Goal: Task Accomplishment & Management: Complete application form

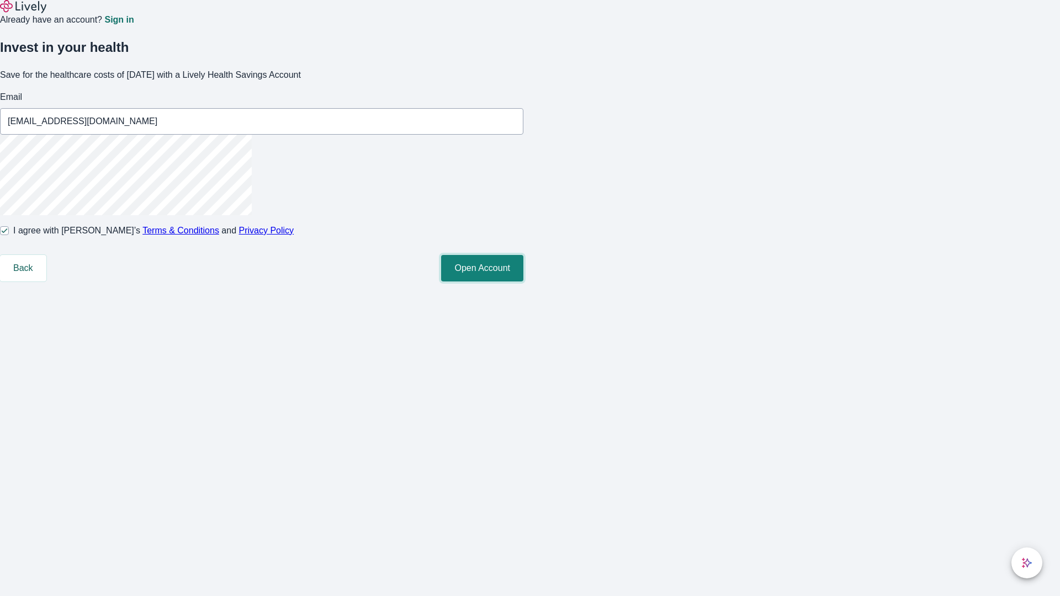
click at [523, 282] on button "Open Account" at bounding box center [482, 268] width 82 height 26
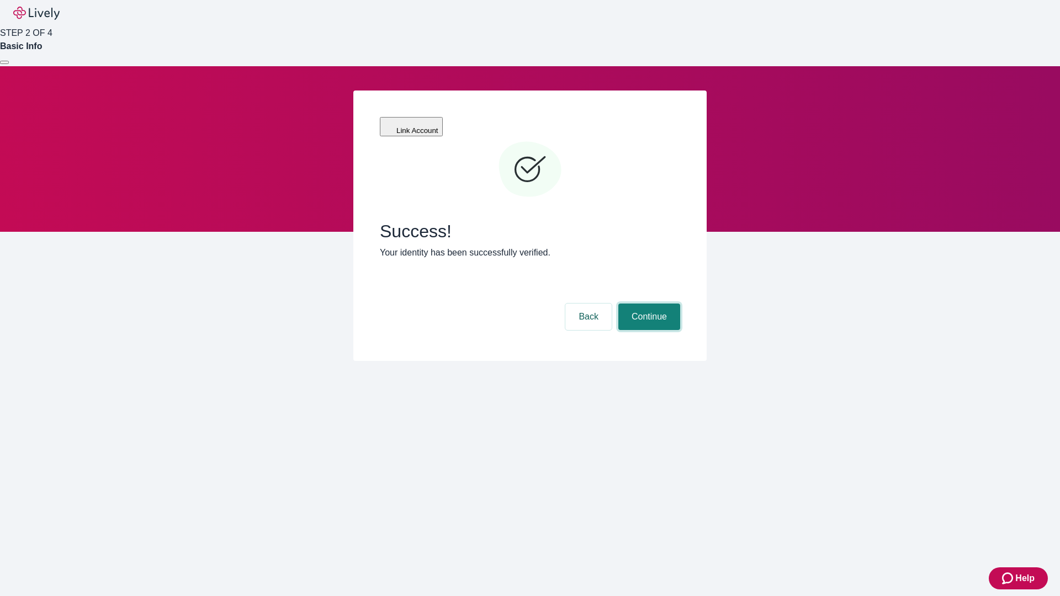
click at [648, 304] on button "Continue" at bounding box center [649, 317] width 62 height 26
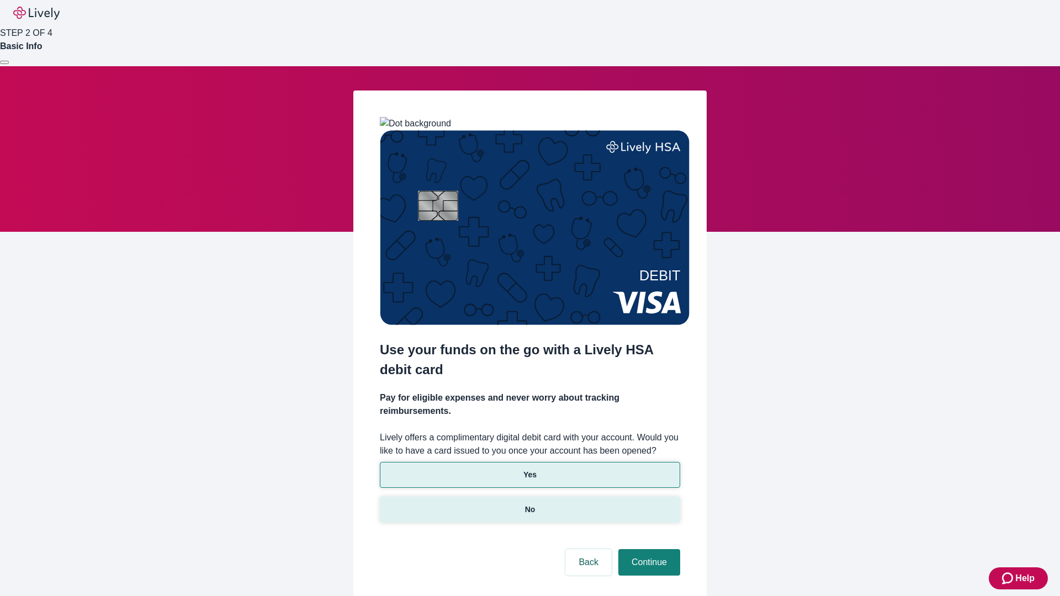
click at [529, 504] on p "No" at bounding box center [530, 510] width 10 height 12
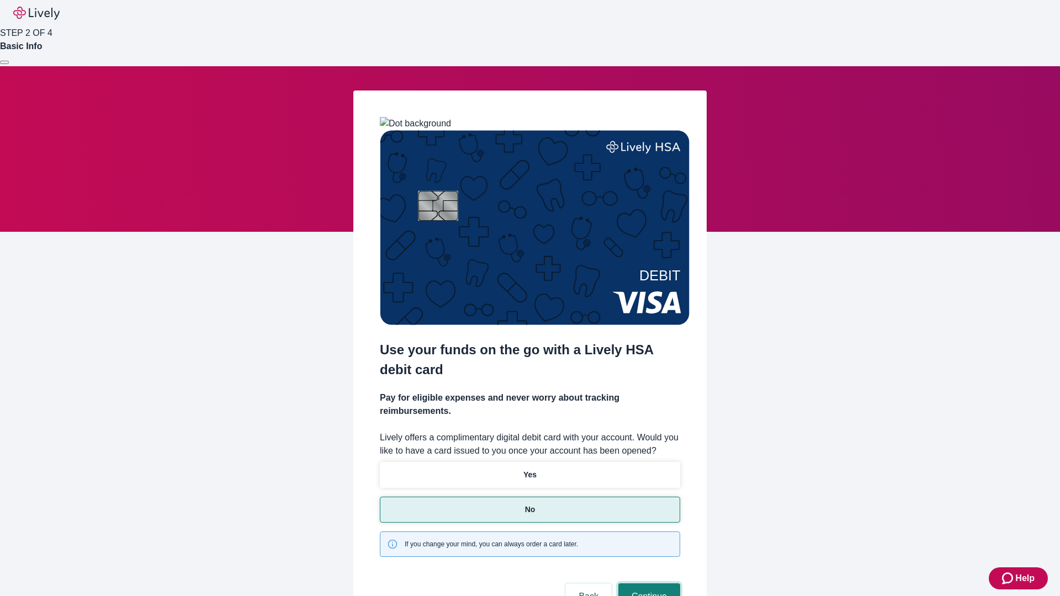
click at [648, 584] on button "Continue" at bounding box center [649, 597] width 62 height 26
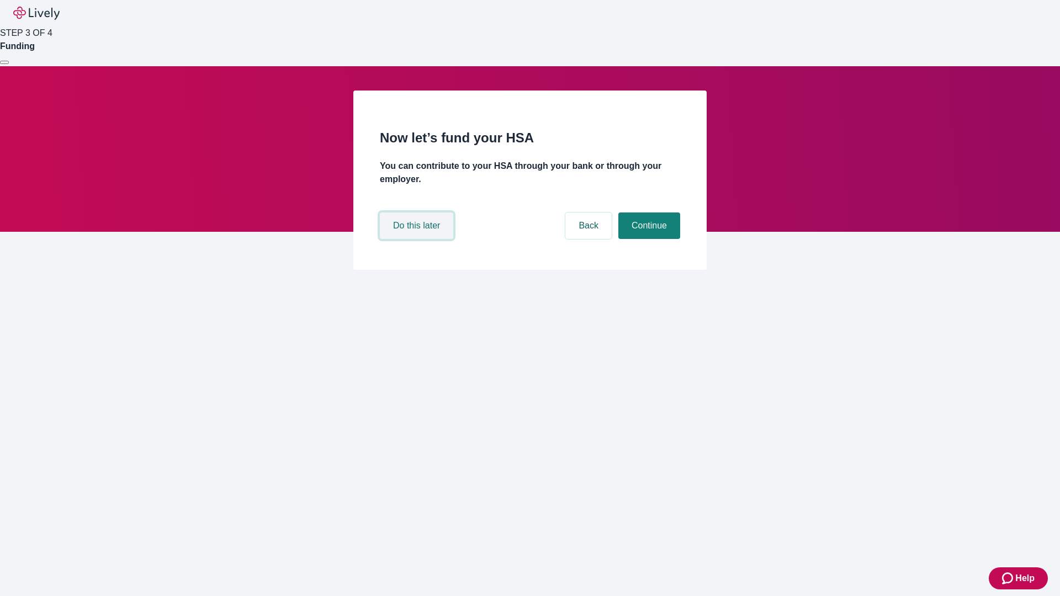
click at [418, 239] on button "Do this later" at bounding box center [416, 226] width 73 height 26
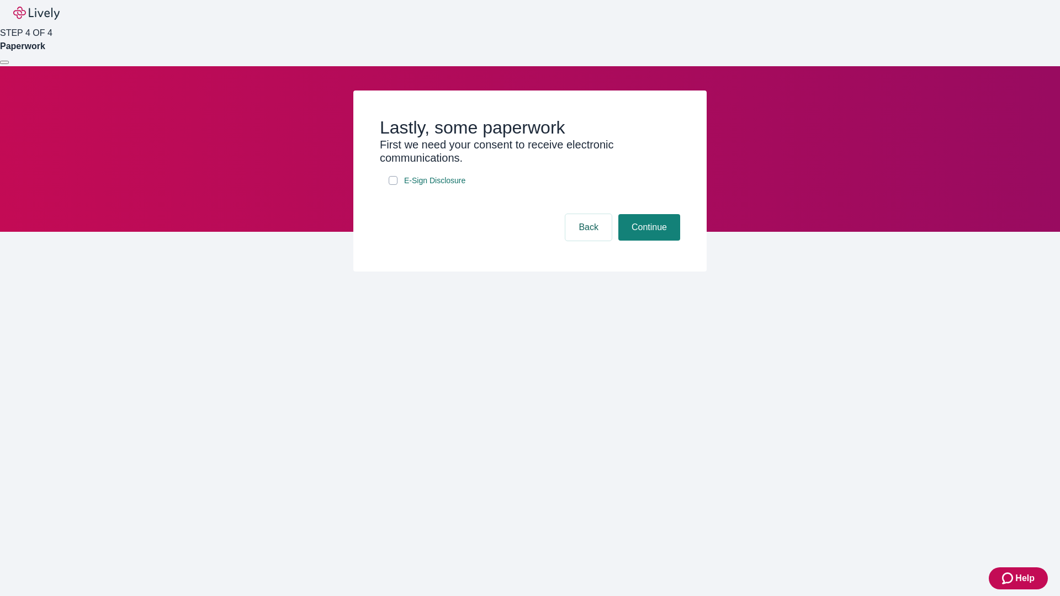
click at [393, 185] on input "E-Sign Disclosure" at bounding box center [393, 180] width 9 height 9
checkbox input "true"
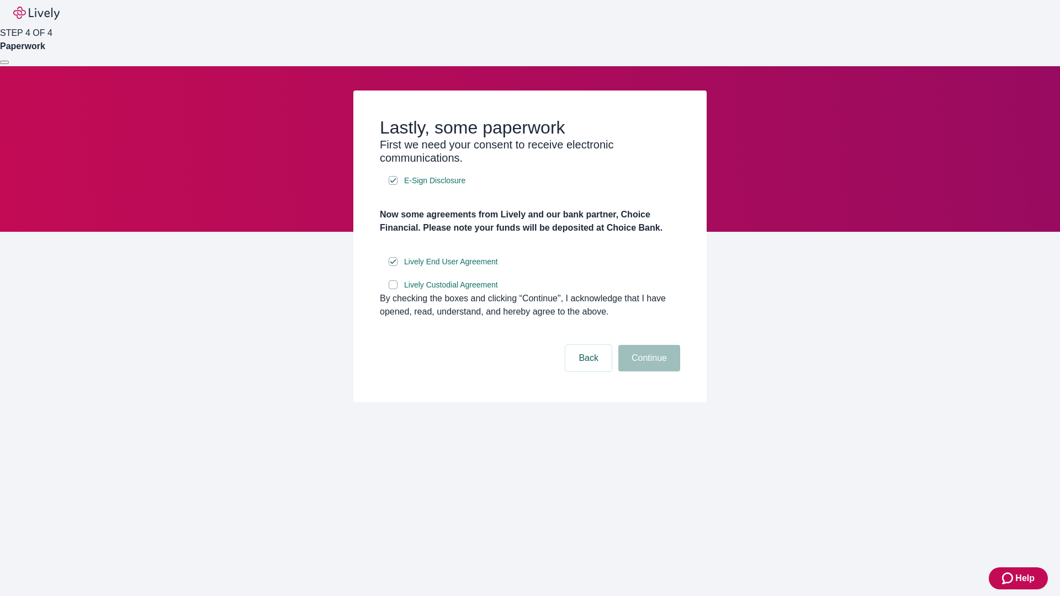
click at [393, 289] on input "Lively Custodial Agreement" at bounding box center [393, 284] width 9 height 9
checkbox input "true"
click at [648, 372] on button "Continue" at bounding box center [649, 358] width 62 height 26
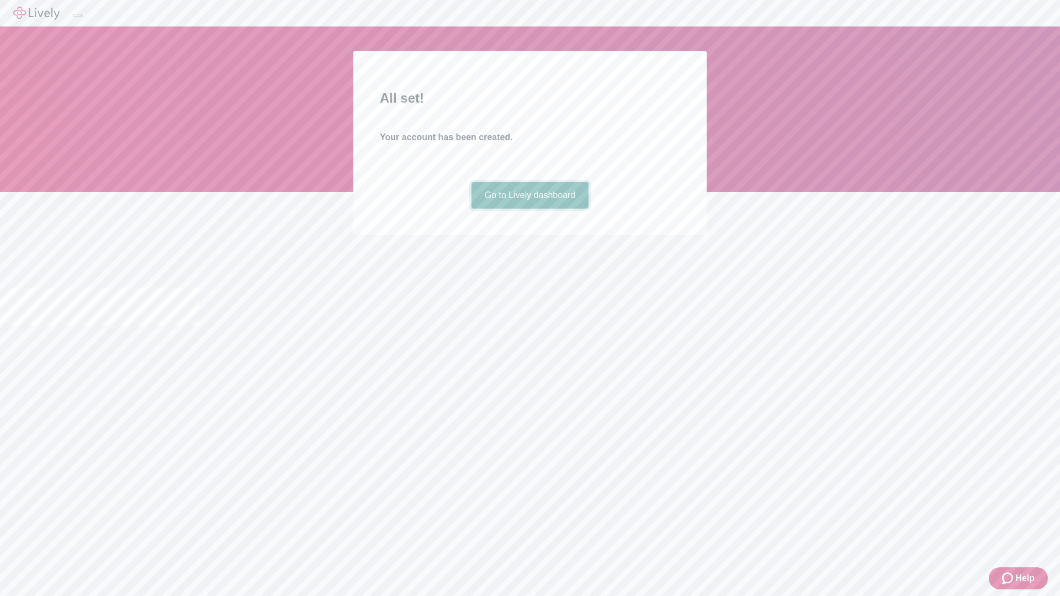
click at [529, 209] on link "Go to Lively dashboard" at bounding box center [530, 195] width 118 height 26
